Goal: Transaction & Acquisition: Book appointment/travel/reservation

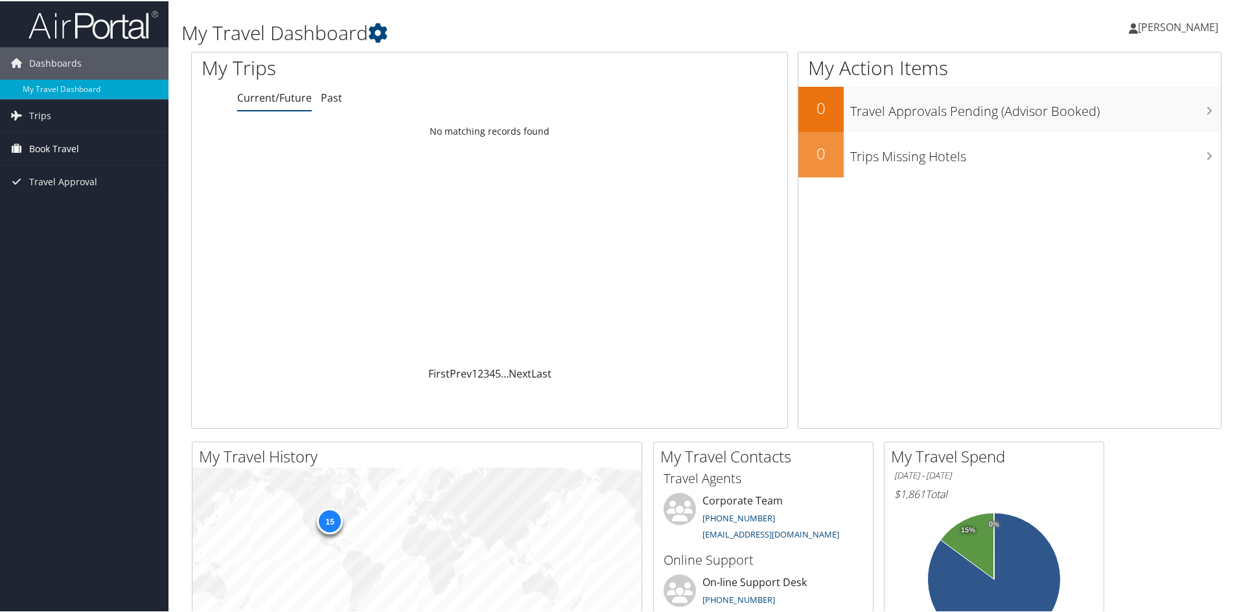
click at [71, 144] on span "Book Travel" at bounding box center [54, 148] width 50 height 32
click at [65, 209] on link "Book/Manage Online Trips" at bounding box center [84, 212] width 168 height 19
click at [63, 150] on span "Book Travel" at bounding box center [54, 148] width 50 height 32
click at [52, 210] on link "Book/Manage Online Trips" at bounding box center [84, 212] width 168 height 19
